Goal: Task Accomplishment & Management: Complete application form

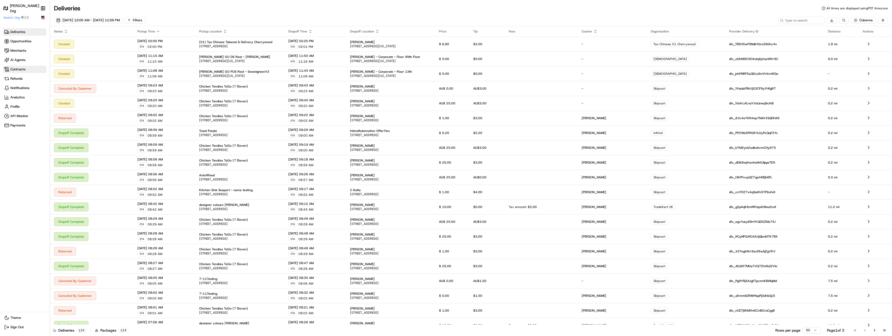
click at [17, 68] on span "Contracts" at bounding box center [17, 69] width 15 height 5
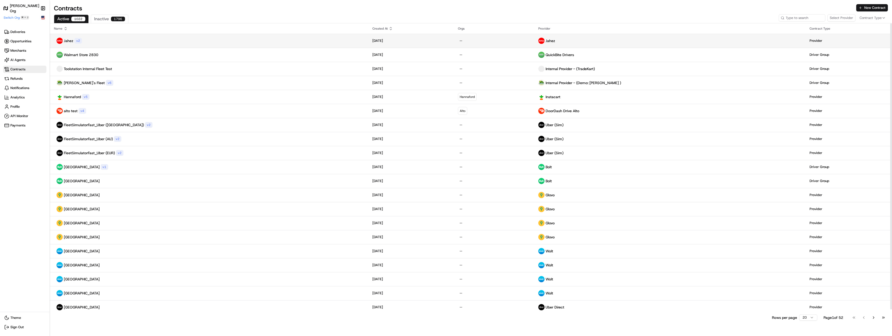
click at [123, 41] on div "Jahez v 2" at bounding box center [209, 41] width 310 height 6
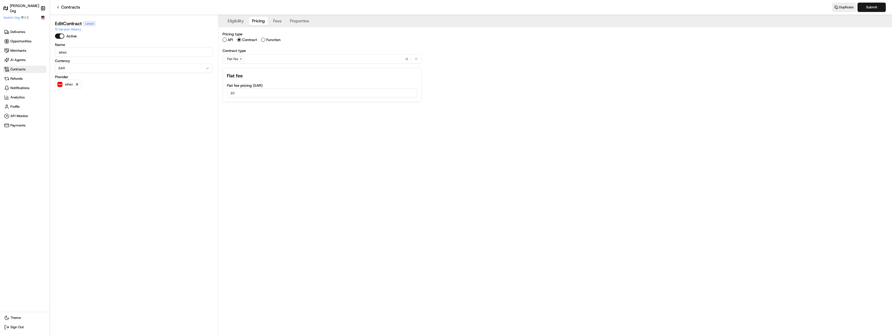
click at [262, 19] on button "Pricing" at bounding box center [258, 21] width 19 height 8
click at [292, 19] on button "Properties" at bounding box center [299, 21] width 25 height 8
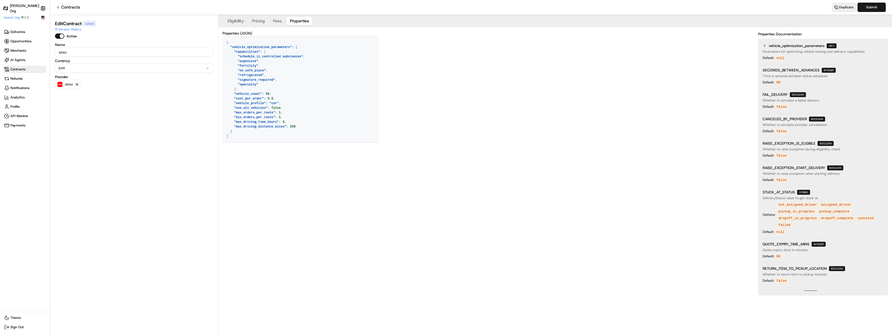
click at [285, 97] on textarea "{ "vehicle_optimization_parameters": { "capabilities": [ "schedule_ii_controlle…" at bounding box center [300, 89] width 155 height 106
click at [276, 113] on textarea "{ "vehicle_optimization_parameters": { "capabilities": [ "schedule_ii_controlle…" at bounding box center [300, 89] width 155 height 106
click at [273, 99] on textarea "{ "vehicle_optimization_parameters": { "capabilities": [ "schedule_ii_controlle…" at bounding box center [300, 89] width 155 height 106
click at [268, 89] on textarea "{ "vehicle_optimization_parameters": { "capabilities": [ "schedule_ii_controlle…" at bounding box center [300, 89] width 155 height 106
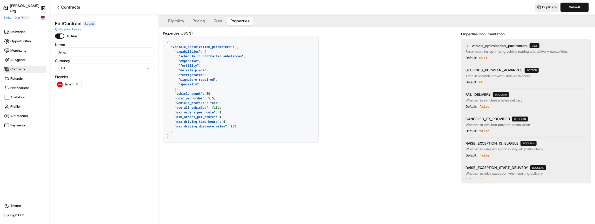
click at [176, 24] on button "Eligibility" at bounding box center [176, 21] width 22 height 8
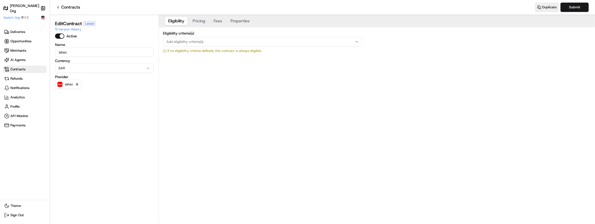
click at [182, 40] on span "Add eligibility criteria(s)" at bounding box center [184, 41] width 37 height 5
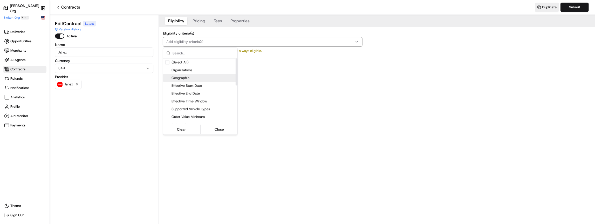
click at [190, 77] on span "Geographic" at bounding box center [203, 77] width 64 height 5
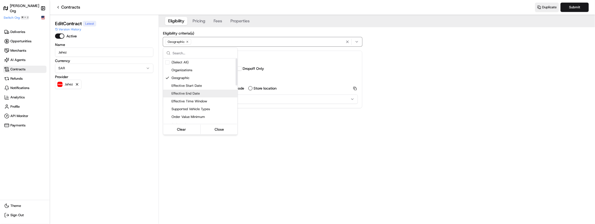
click at [249, 97] on html "Nash Org Make sidebar auto shrink Switch Org ⌘ + J Deliveries Opportunities Mer…" at bounding box center [297, 112] width 595 height 224
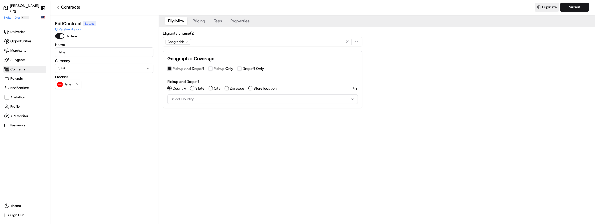
click at [190, 98] on span "Select Country" at bounding box center [182, 99] width 23 height 5
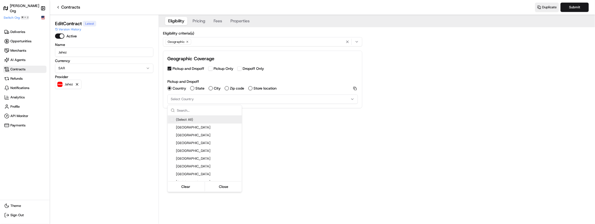
click at [188, 52] on html "Nash Org Make sidebar auto shrink Switch Org ⌘ + J Deliveries Opportunities Mer…" at bounding box center [297, 112] width 595 height 224
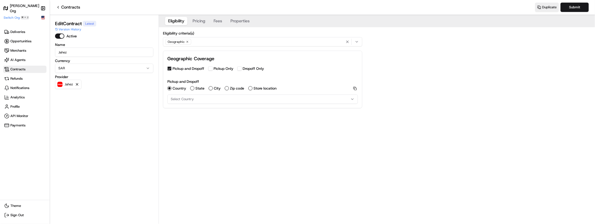
click at [191, 98] on span "Select Country" at bounding box center [182, 99] width 23 height 5
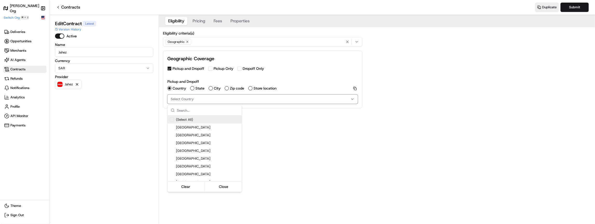
click at [203, 24] on html "Nash Org Make sidebar auto shrink Switch Org ⌘ + J Deliveries Opportunities Mer…" at bounding box center [297, 112] width 595 height 224
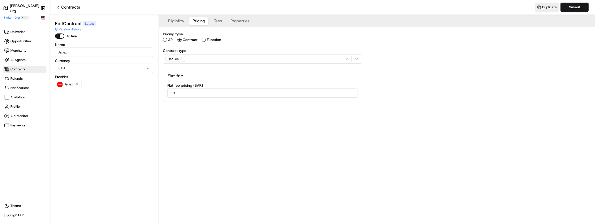
click at [203, 23] on button "Pricing" at bounding box center [198, 21] width 19 height 8
click at [193, 60] on div "Flat Fee" at bounding box center [262, 59] width 197 height 8
click at [257, 86] on html "Nash Org Make sidebar auto shrink Switch Org ⌘ + J Deliveries Opportunities Mer…" at bounding box center [297, 112] width 595 height 224
click at [215, 40] on label "Function" at bounding box center [214, 40] width 14 height 4
click at [206, 40] on button "Function" at bounding box center [204, 40] width 4 height 4
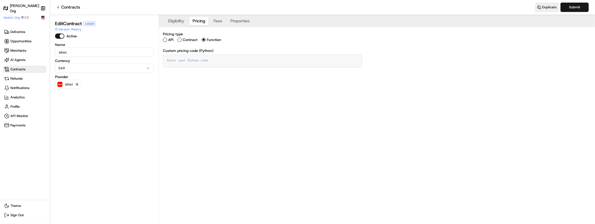
click at [202, 60] on textarea at bounding box center [262, 60] width 199 height 12
click at [222, 23] on button "Fees" at bounding box center [217, 21] width 15 height 8
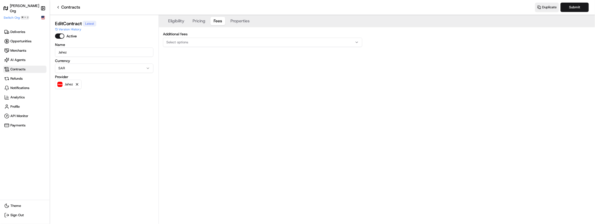
click at [207, 39] on button "Select options" at bounding box center [262, 42] width 199 height 9
click at [250, 23] on html "Nash Org Make sidebar auto shrink Switch Org ⌘ + J Deliveries Opportunities Mer…" at bounding box center [297, 112] width 595 height 224
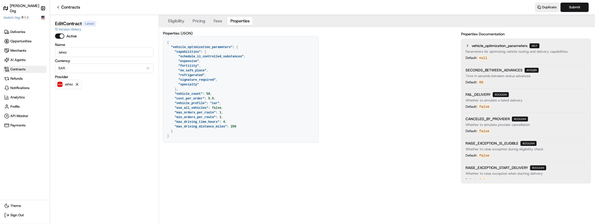
click at [246, 22] on button "Properties" at bounding box center [239, 21] width 25 height 8
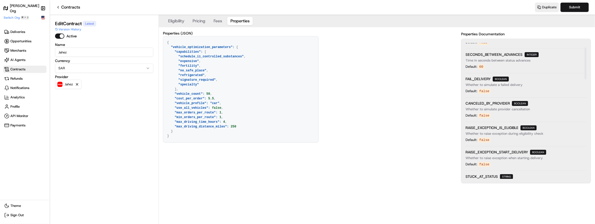
scroll to position [18, 0]
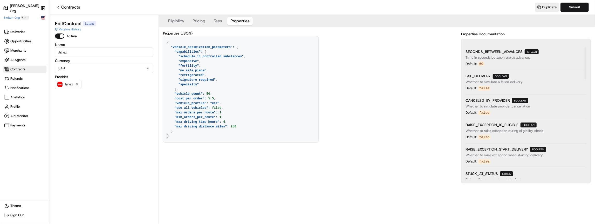
click at [480, 76] on span "FAIL_DELIVERY" at bounding box center [477, 75] width 25 height 5
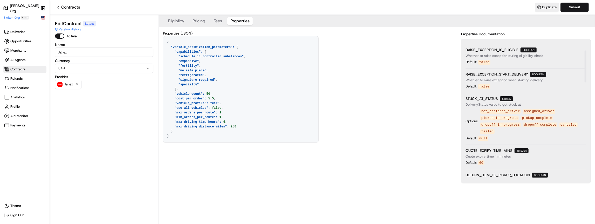
scroll to position [0, 0]
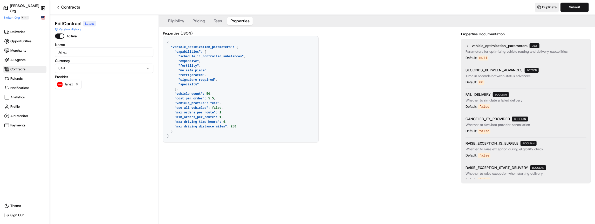
drag, startPoint x: 174, startPoint y: 131, endPoint x: 171, endPoint y: 47, distance: 84.4
click at [171, 47] on textarea "{ "vehicle_optimization_parameters": { "capabilities": [ "schedule_ii_controlle…" at bounding box center [240, 89] width 155 height 106
click at [182, 54] on textarea "{ "vehicle_optimization_parameters": { "capabilities": [ "schedule_ii_controlle…" at bounding box center [240, 89] width 155 height 106
drag, startPoint x: 198, startPoint y: 85, endPoint x: 225, endPoint y: 52, distance: 42.6
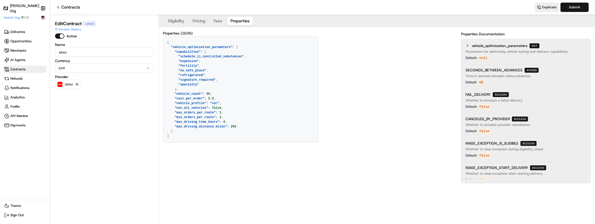
click at [225, 52] on textarea "{ "vehicle_optimization_parameters": { "capabilities": [ "schedule_ii_controlle…" at bounding box center [240, 89] width 155 height 106
drag, startPoint x: 214, startPoint y: 98, endPoint x: 209, endPoint y: 98, distance: 5.2
click at [209, 98] on textarea "{ "vehicle_optimization_parameters": { "capabilities": [ "schedule_ii_controlle…" at bounding box center [240, 89] width 155 height 106
click at [219, 116] on textarea "{ "vehicle_optimization_parameters": { "capabilities": [ "schedule_ii_controlle…" at bounding box center [240, 89] width 155 height 106
drag, startPoint x: 222, startPoint y: 112, endPoint x: 219, endPoint y: 112, distance: 2.6
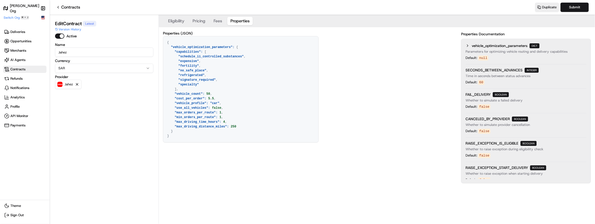
click at [219, 112] on textarea "{ "vehicle_optimization_parameters": { "capabilities": [ "schedule_ii_controlle…" at bounding box center [240, 89] width 155 height 106
click at [222, 110] on textarea "{ "vehicle_optimization_parameters": { "capabilities": [ "schedule_ii_controlle…" at bounding box center [240, 89] width 155 height 106
click at [20, 67] on span "Contracts" at bounding box center [17, 69] width 15 height 5
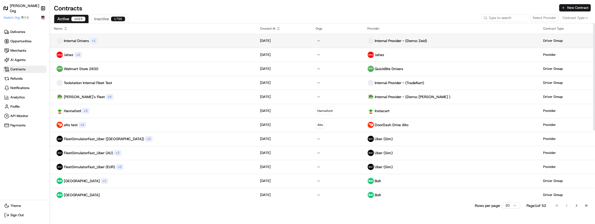
click at [90, 39] on div "v 1" at bounding box center [94, 41] width 8 height 6
click at [192, 40] on div "Internal Drivers v 1" at bounding box center [153, 41] width 198 height 6
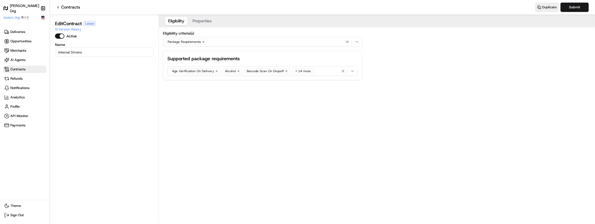
click at [201, 20] on button "Properties" at bounding box center [201, 21] width 25 height 8
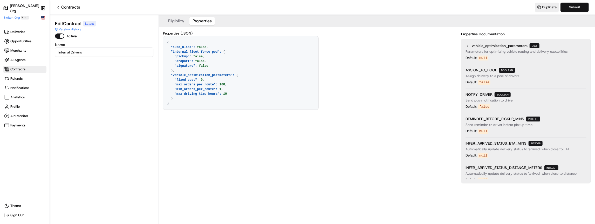
click at [578, 7] on button "Submit" at bounding box center [574, 7] width 28 height 9
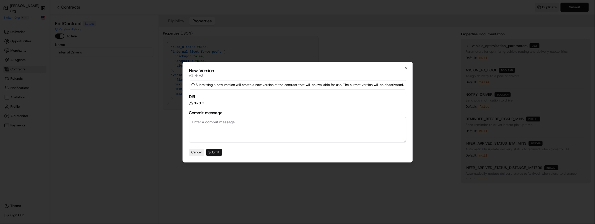
click at [215, 151] on button "Submit" at bounding box center [214, 152] width 16 height 7
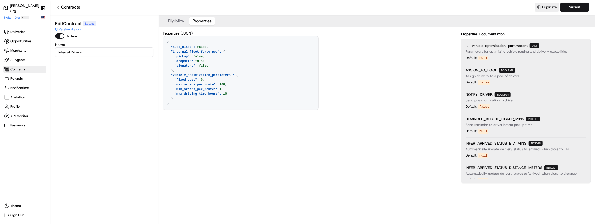
click at [202, 22] on button "Properties" at bounding box center [201, 21] width 25 height 8
click at [179, 23] on button "Eligibility" at bounding box center [176, 21] width 22 height 8
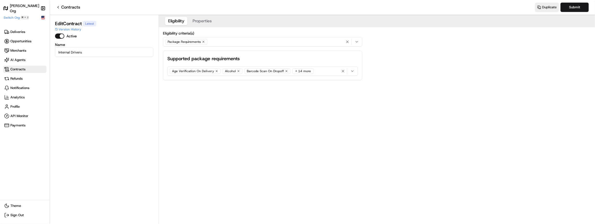
drag, startPoint x: 199, startPoint y: 22, endPoint x: 186, endPoint y: 20, distance: 13.0
click at [199, 22] on button "Properties" at bounding box center [201, 21] width 25 height 8
click at [180, 19] on button "Eligibility" at bounding box center [176, 21] width 22 height 8
click at [97, 55] on input "Internal Drivers" at bounding box center [104, 51] width 98 height 9
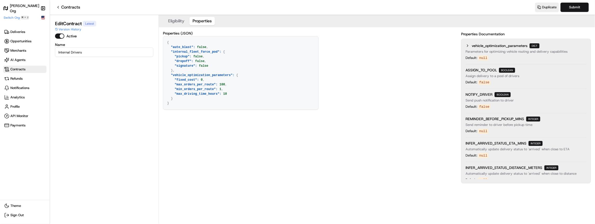
click at [200, 22] on button "Properties" at bounding box center [201, 21] width 25 height 8
click at [200, 56] on textarea "{ "auto_blast": false, "internal_fleet_force_pod": { "pickup": false, "dropoff"…" at bounding box center [240, 72] width 155 height 73
click at [200, 60] on textarea "{ "auto_blast": false, "internal_fleet_force_pod": { "pickup": false, "dropoff"…" at bounding box center [240, 72] width 155 height 73
click at [201, 62] on textarea "{ "auto_blast": false, "internal_fleet_force_pod": { "pickup": false, "dropoff"…" at bounding box center [240, 72] width 155 height 73
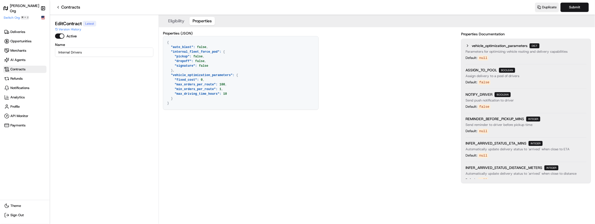
click at [200, 60] on textarea "{ "auto_blast": false, "internal_fleet_force_pod": { "pickup": false, "dropoff"…" at bounding box center [240, 72] width 155 height 73
click at [202, 64] on textarea "{ "auto_blast": false, "internal_fleet_force_pod": { "pickup": false, "dropoff"…" at bounding box center [240, 72] width 155 height 73
click at [202, 63] on textarea "{ "auto_blast": false, "internal_fleet_force_pod": { "pickup": false, "dropoff"…" at bounding box center [240, 72] width 155 height 73
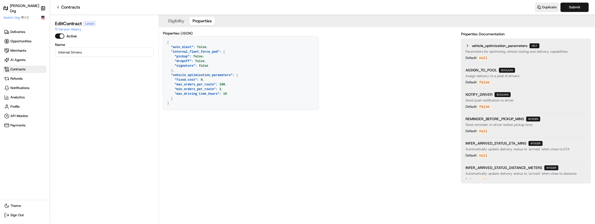
click at [207, 79] on textarea "{ "auto_blast": false, "internal_fleet_force_pod": { "pickup": false, "dropoff"…" at bounding box center [240, 72] width 155 height 73
click at [219, 89] on textarea "{ "auto_blast": false, "internal_fleet_force_pod": { "pickup": false, "dropoff"…" at bounding box center [240, 72] width 155 height 73
click at [222, 99] on textarea "{ "auto_blast": false, "internal_fleet_force_pod": { "pickup": false, "dropoff"…" at bounding box center [240, 72] width 155 height 73
click at [188, 78] on textarea "{ "auto_blast": false, "internal_fleet_force_pod": { "pickup": false, "dropoff"…" at bounding box center [240, 72] width 155 height 73
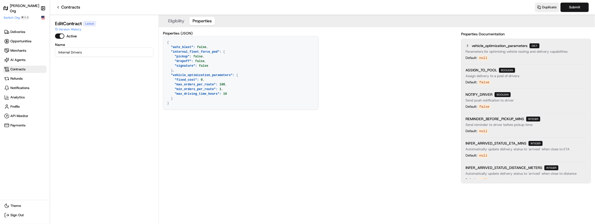
click at [28, 71] on span "Contracts" at bounding box center [24, 69] width 41 height 5
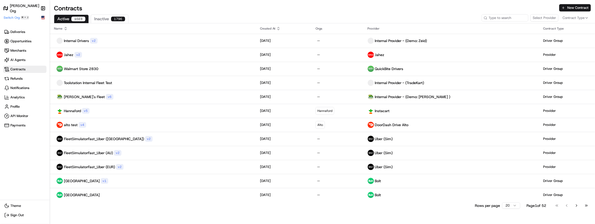
click at [20, 70] on span "Contracts" at bounding box center [17, 69] width 15 height 5
click at [507, 205] on html "Nash Org Make sidebar auto shrink Switch Org ⌘ + J Deliveries Opportunities Mer…" at bounding box center [297, 112] width 595 height 224
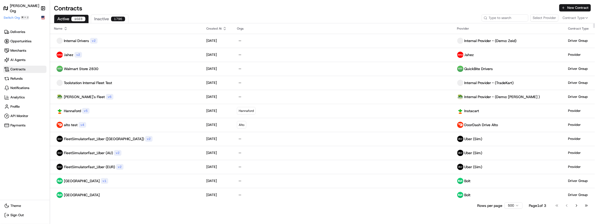
click at [510, 207] on html "Nash Org Make sidebar auto shrink Switch Org ⌘ + J Deliveries Opportunities Mer…" at bounding box center [297, 112] width 595 height 224
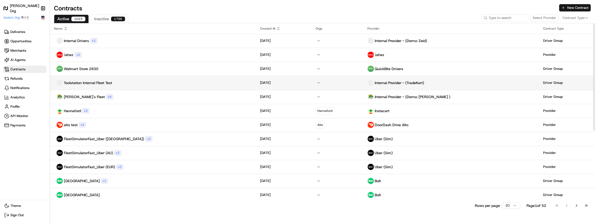
click at [102, 82] on p "Toolstation Internal Fleet Test" at bounding box center [88, 82] width 48 height 5
